Goal: Transaction & Acquisition: Purchase product/service

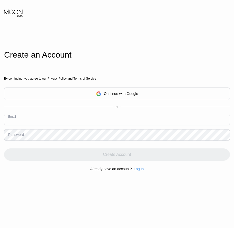
paste input "[EMAIL_ADDRESS][DOMAIN_NAME]"
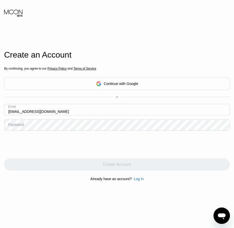
type input "[EMAIL_ADDRESS][DOMAIN_NAME]"
drag, startPoint x: 16, startPoint y: 128, endPoint x: 12, endPoint y: 128, distance: 4.1
click at [12, 127] on div "Password" at bounding box center [16, 125] width 16 height 4
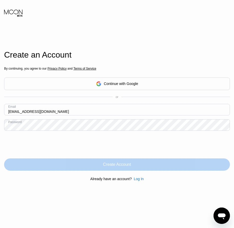
click at [131, 169] on div "Create Account" at bounding box center [117, 165] width 226 height 12
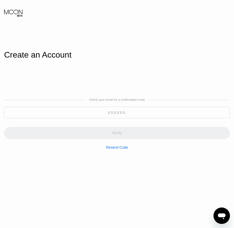
paste input "162151"
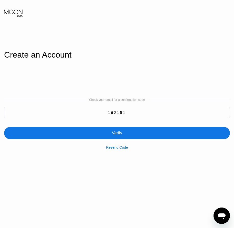
type input "162151"
click at [119, 134] on div "Verify" at bounding box center [117, 133] width 10 height 5
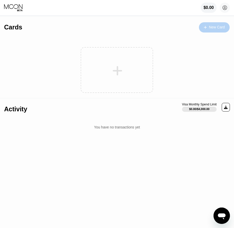
click at [213, 27] on div "New Card" at bounding box center [217, 27] width 16 height 4
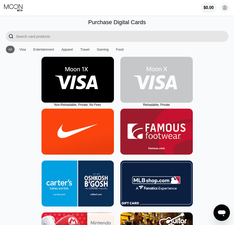
click at [159, 95] on img at bounding box center [157, 80] width 73 height 46
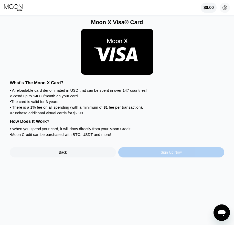
click at [172, 154] on div "Sign Up Now" at bounding box center [171, 152] width 21 height 4
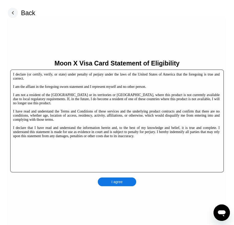
click at [124, 183] on div "I agree" at bounding box center [117, 181] width 38 height 9
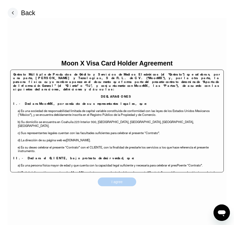
click at [126, 183] on div "I agree" at bounding box center [117, 181] width 38 height 9
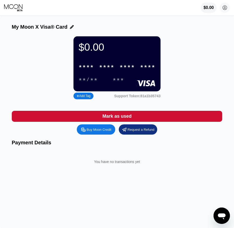
click at [125, 62] on div "$0.00 * * * * * * * * * * * * **** **/** ***" at bounding box center [117, 63] width 87 height 55
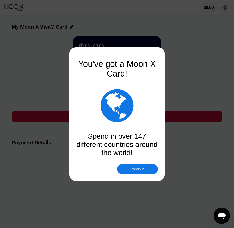
click at [138, 171] on div "Continue" at bounding box center [138, 169] width 14 height 4
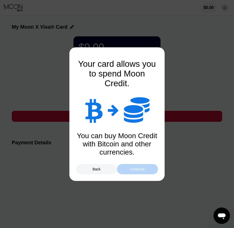
click at [140, 171] on div "Continue" at bounding box center [138, 169] width 14 height 4
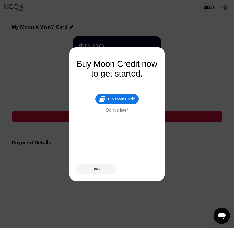
click at [129, 101] on div "Buy Moon Credit" at bounding box center [121, 99] width 27 height 4
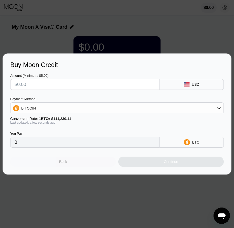
click at [85, 167] on div "Back" at bounding box center [63, 162] width 106 height 10
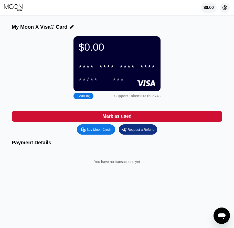
click at [224, 10] on circle at bounding box center [225, 8] width 10 height 10
